Goal: Task Accomplishment & Management: Use online tool/utility

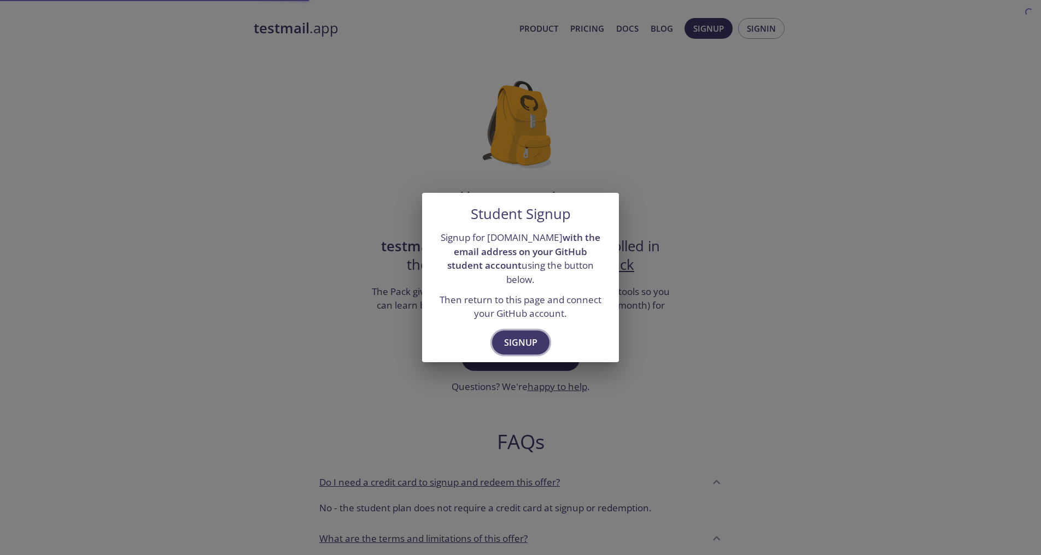
click at [518, 335] on span "Signup" at bounding box center [520, 342] width 33 height 15
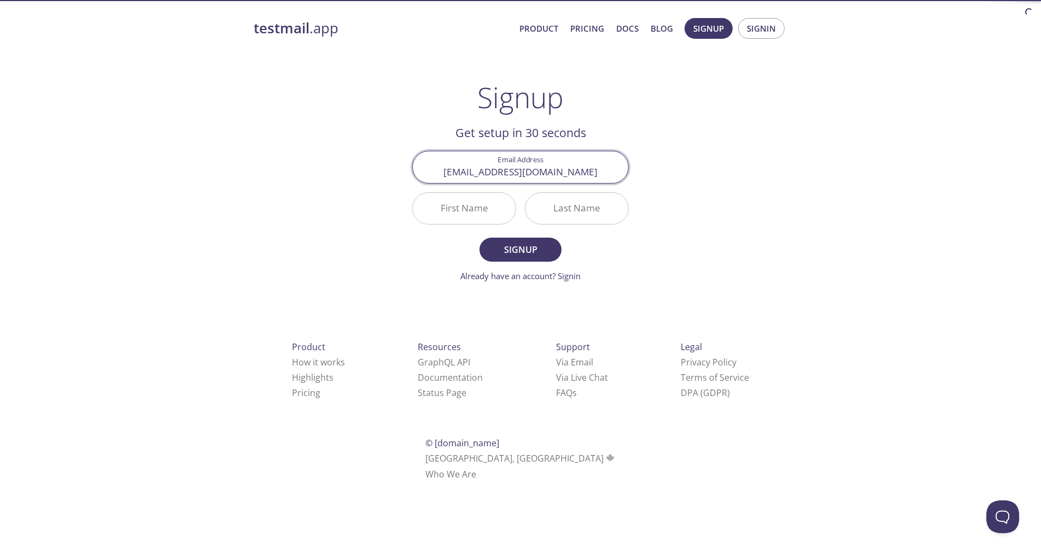
type input "[EMAIL_ADDRESS][DOMAIN_NAME]"
click at [442, 208] on input "First Name" at bounding box center [464, 208] width 103 height 31
type input "Nour"
click at [603, 228] on div "Last Name" at bounding box center [576, 208] width 113 height 41
click at [597, 222] on input "Last Name" at bounding box center [576, 208] width 103 height 31
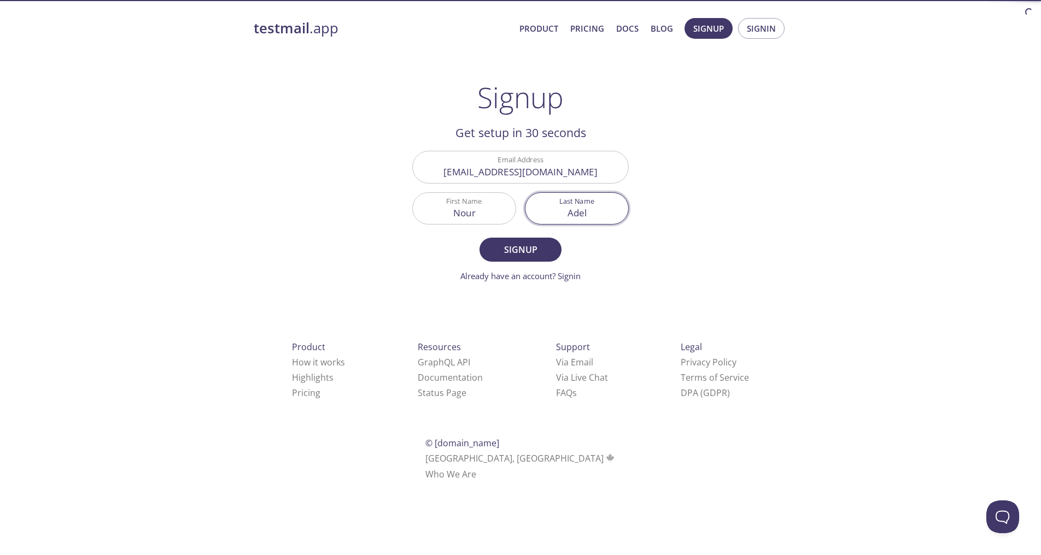
type input "Adel"
click at [516, 227] on div "First Name Nour" at bounding box center [464, 208] width 113 height 41
click at [513, 244] on span "Signup" at bounding box center [520, 249] width 58 height 15
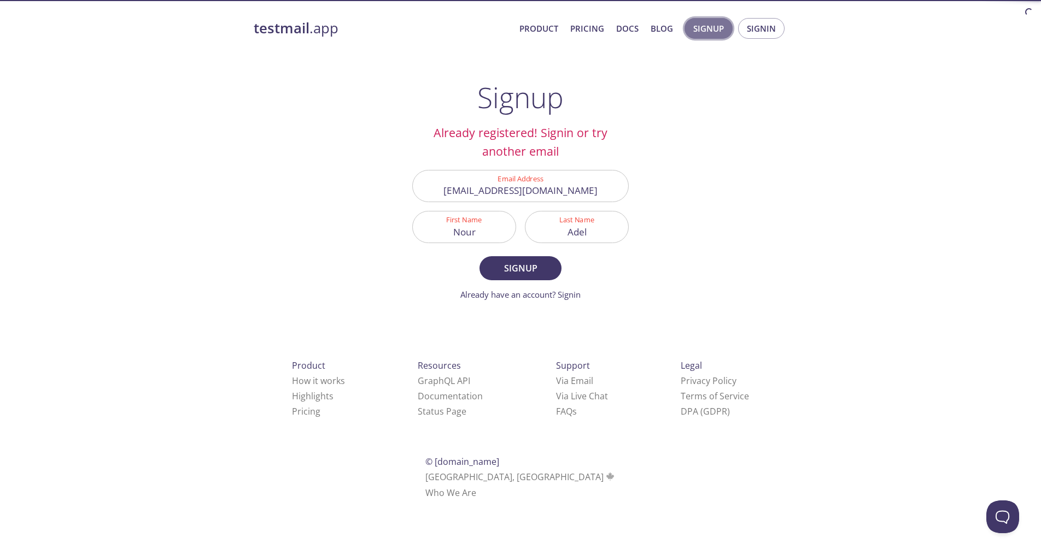
click at [703, 26] on span "Signup" at bounding box center [708, 28] width 31 height 14
click at [743, 30] on button "Signin" at bounding box center [761, 28] width 46 height 21
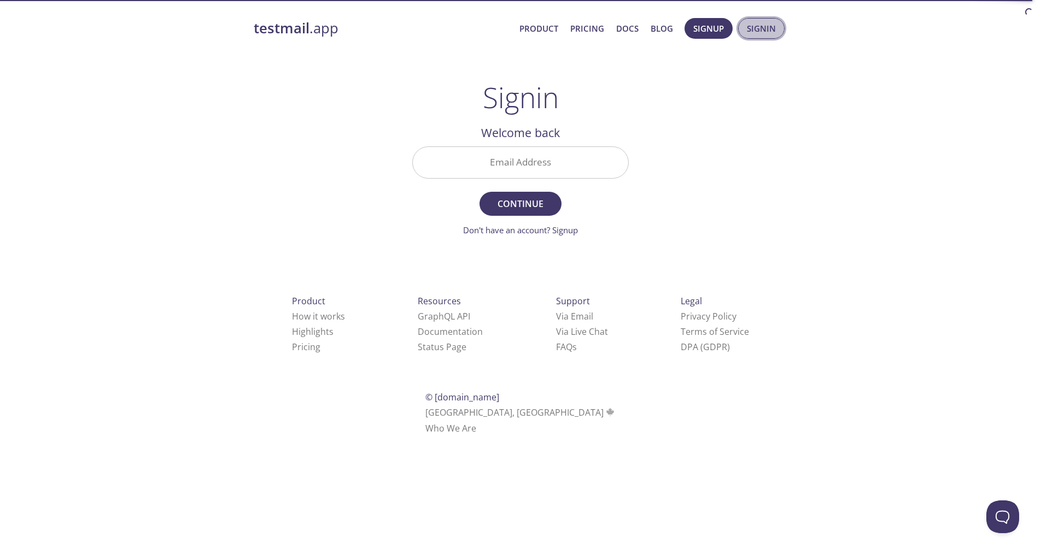
click at [749, 32] on span "Signin" at bounding box center [761, 28] width 29 height 14
click at [591, 167] on input "Email Address" at bounding box center [520, 162] width 215 height 31
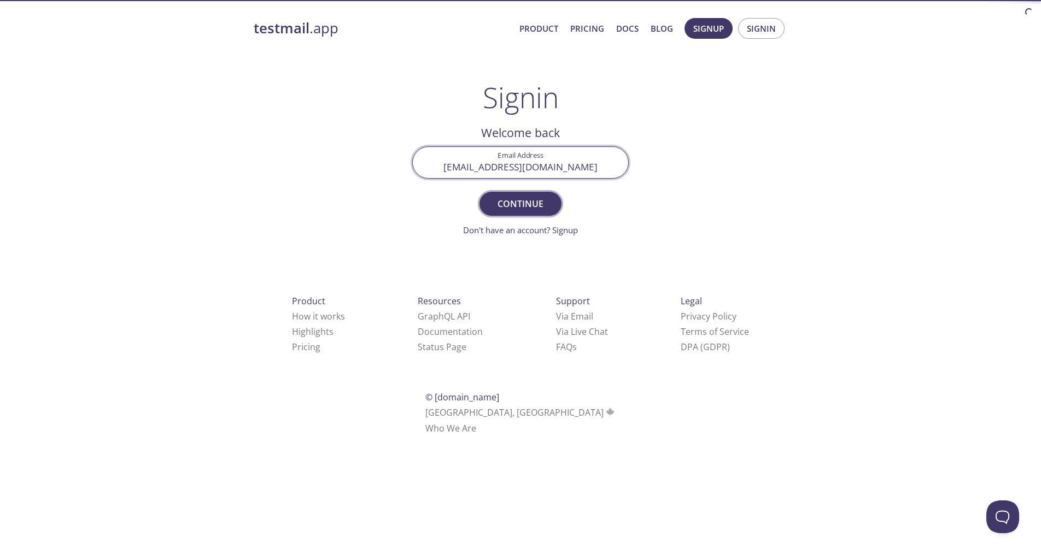
type input "[EMAIL_ADDRESS][DOMAIN_NAME]"
click at [535, 203] on span "Continue" at bounding box center [520, 203] width 58 height 15
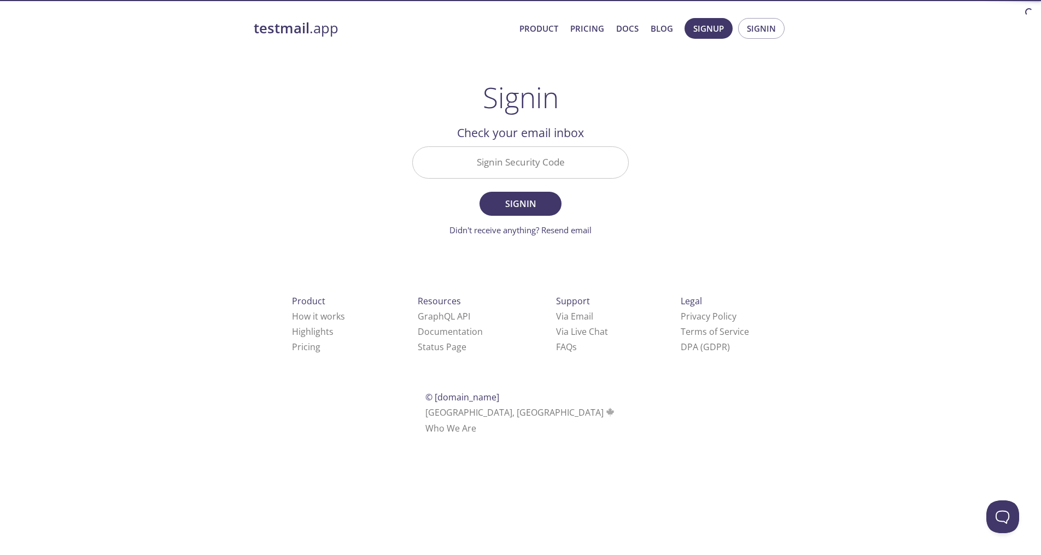
click at [559, 180] on div "Signin Security Code" at bounding box center [520, 162] width 225 height 41
click at [553, 173] on input "Signin Security Code" at bounding box center [520, 162] width 215 height 31
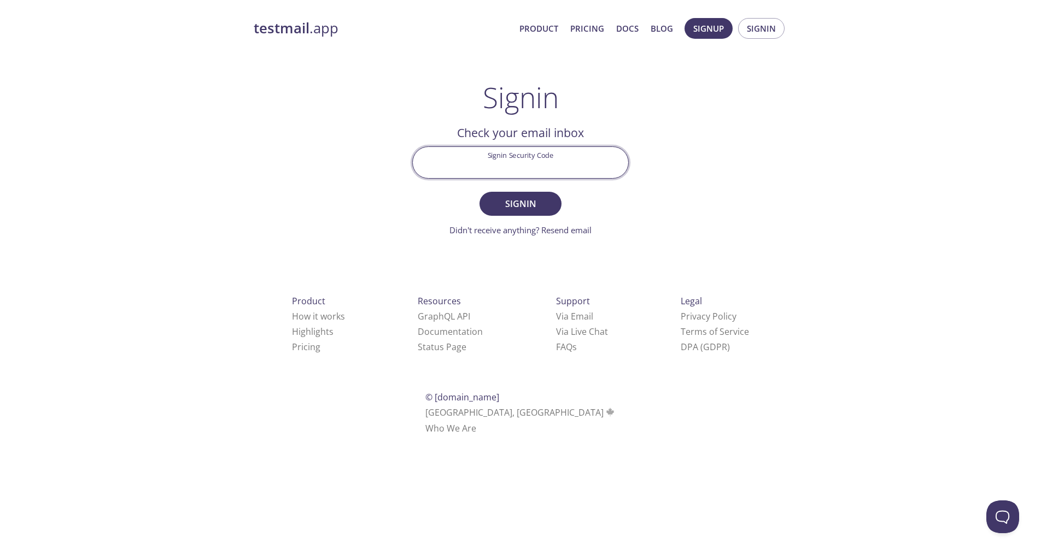
paste input "9KX7HEN"
type input "9KX7HEN"
click at [528, 204] on span "Signin" at bounding box center [520, 203] width 58 height 15
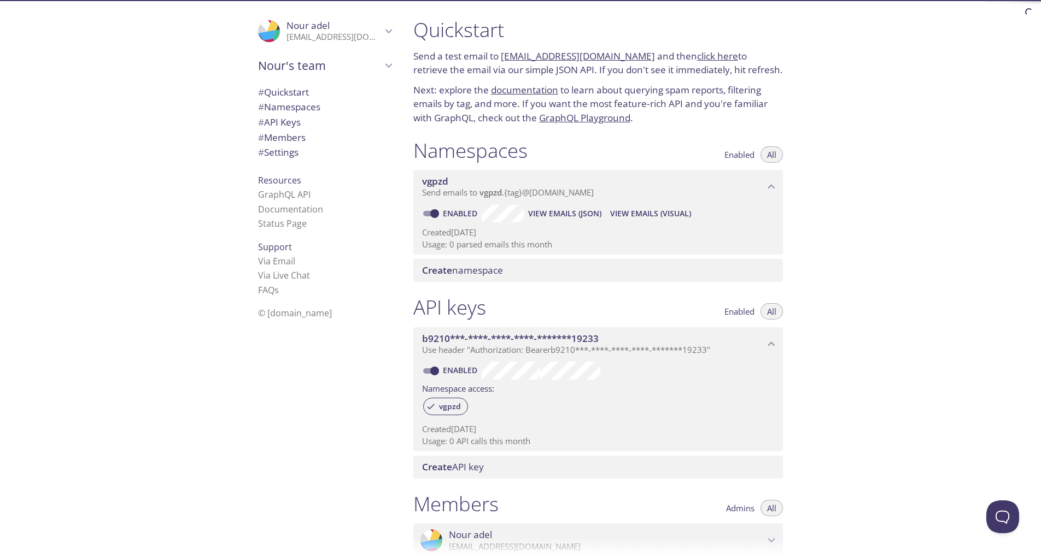
click at [357, 62] on span "Nour's team" at bounding box center [320, 65] width 124 height 15
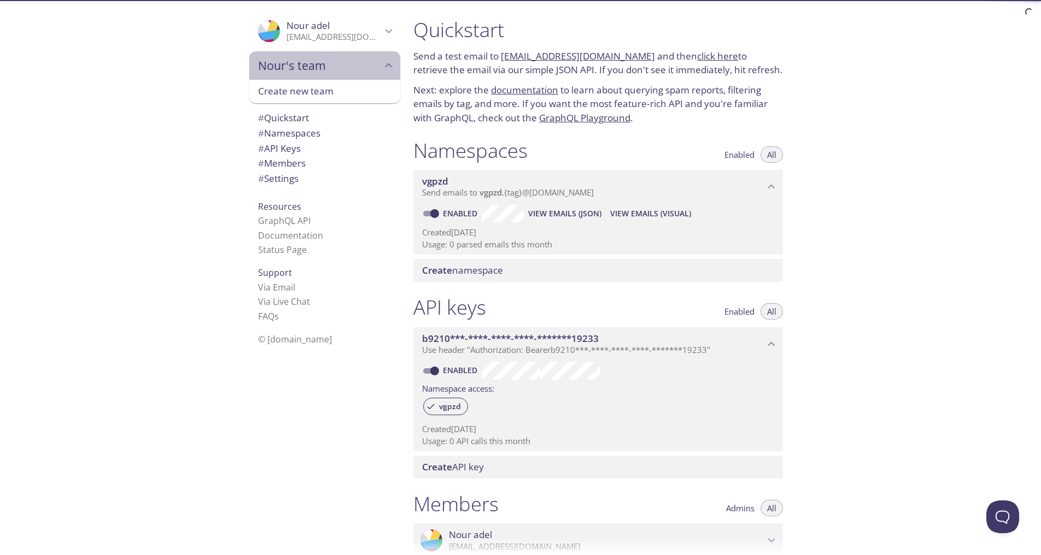
click at [357, 62] on span "Nour's team" at bounding box center [320, 65] width 124 height 15
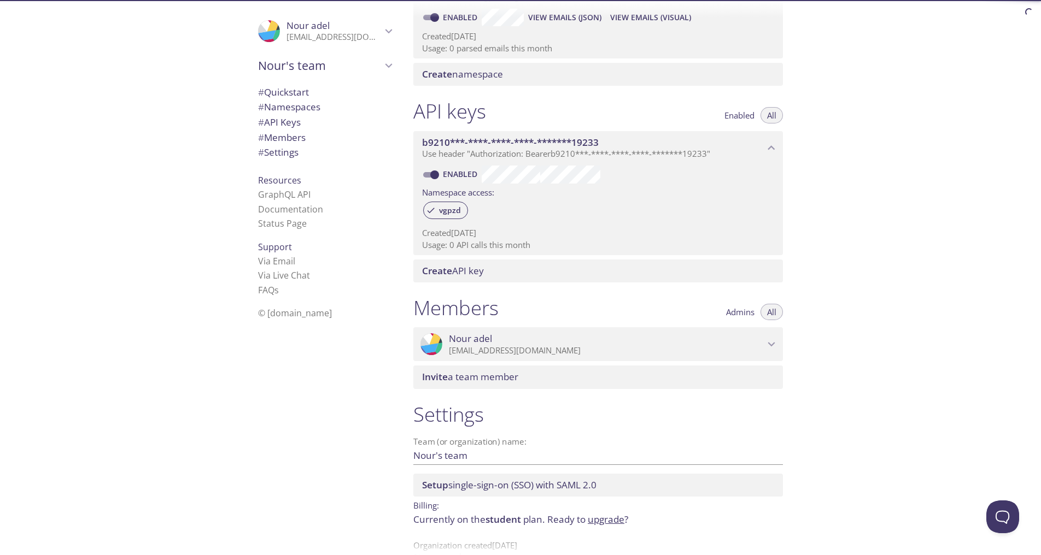
scroll to position [222, 0]
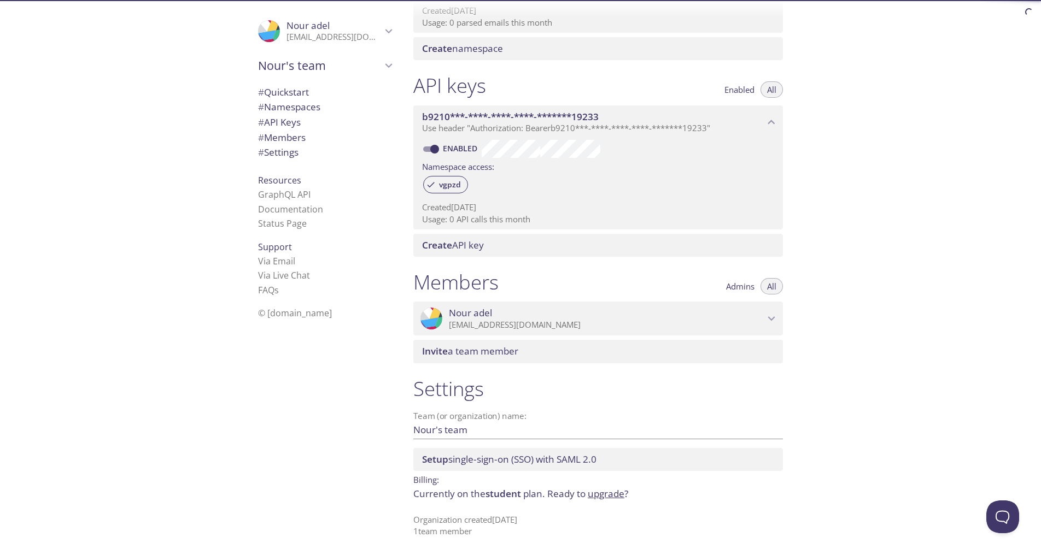
click at [489, 428] on input "Nour's team" at bounding box center [580, 430] width 335 height 18
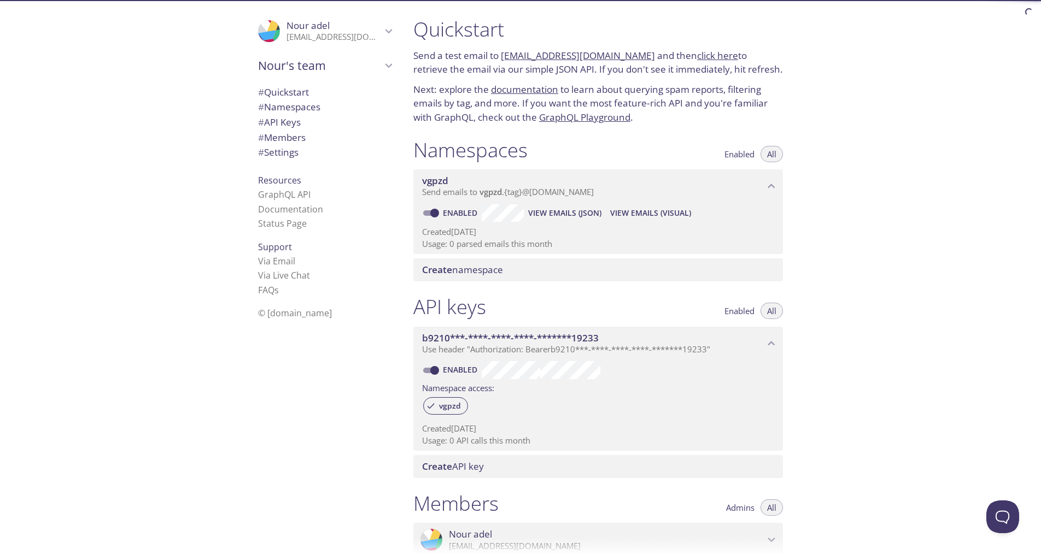
scroll to position [0, 0]
click at [523, 58] on link "vgpzd.test@inbox.testmail.app" at bounding box center [578, 56] width 154 height 13
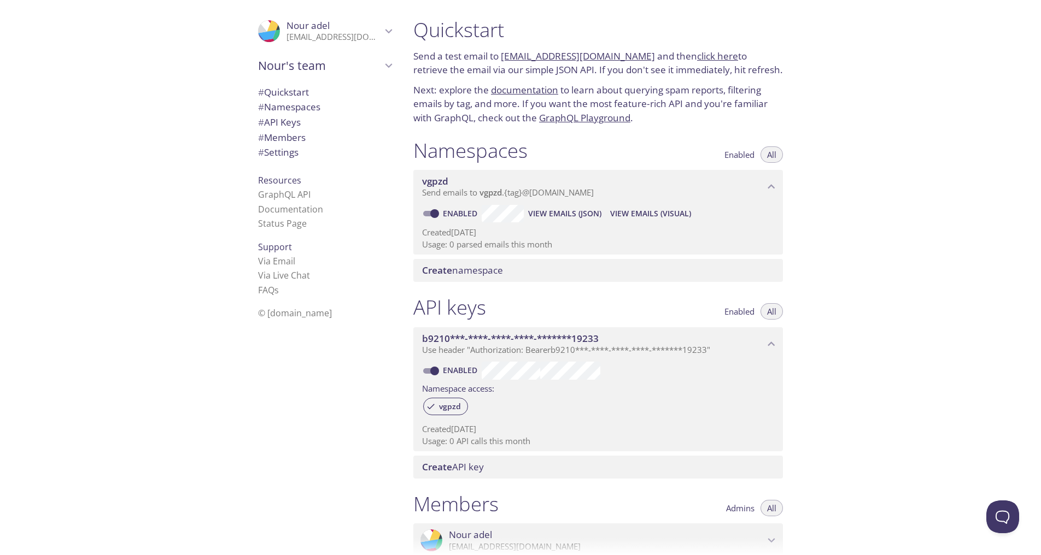
click at [526, 90] on link "documentation" at bounding box center [524, 90] width 67 height 13
